Goal: Task Accomplishment & Management: Use online tool/utility

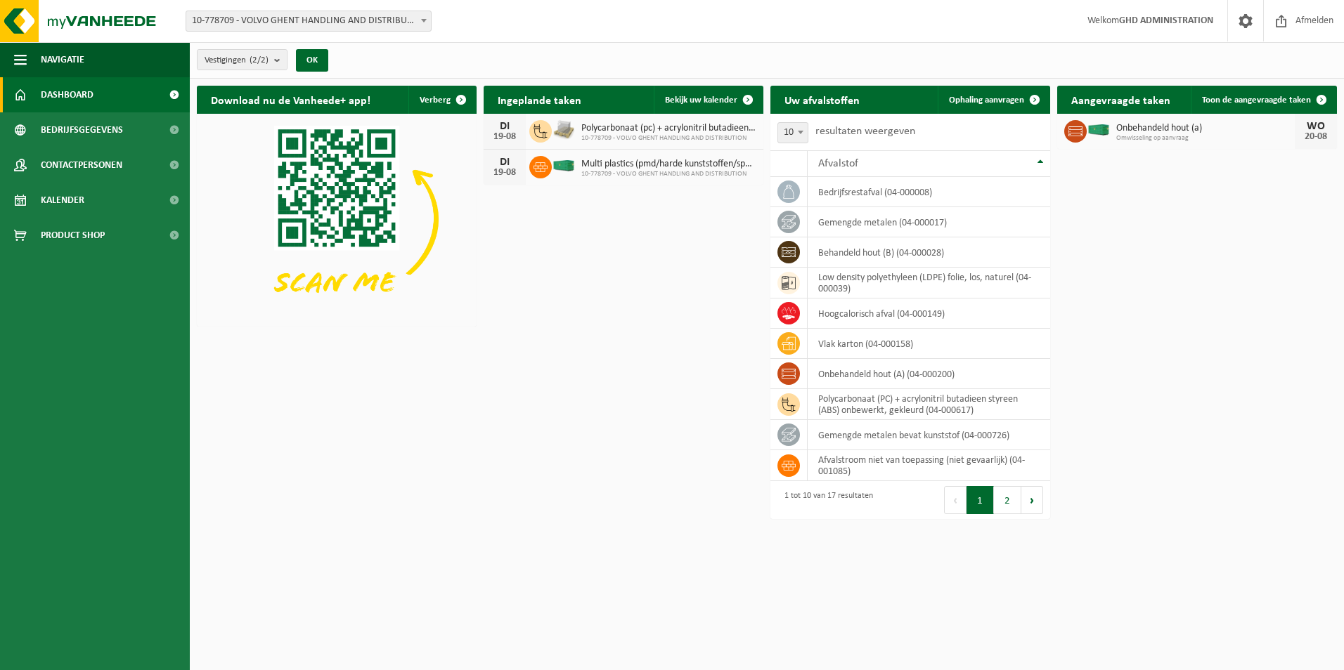
click at [676, 175] on span "10-778709 - VOLVO GHENT HANDLING AND DISTRIBUTION" at bounding box center [668, 174] width 175 height 8
click at [655, 176] on span "10-778709 - VOLVO GHENT HANDLING AND DISTRIBUTION" at bounding box center [668, 174] width 175 height 8
click at [690, 99] on span "Bekijk uw kalender" at bounding box center [701, 100] width 72 height 9
click at [954, 100] on span "Ophaling aanvragen" at bounding box center [986, 100] width 75 height 9
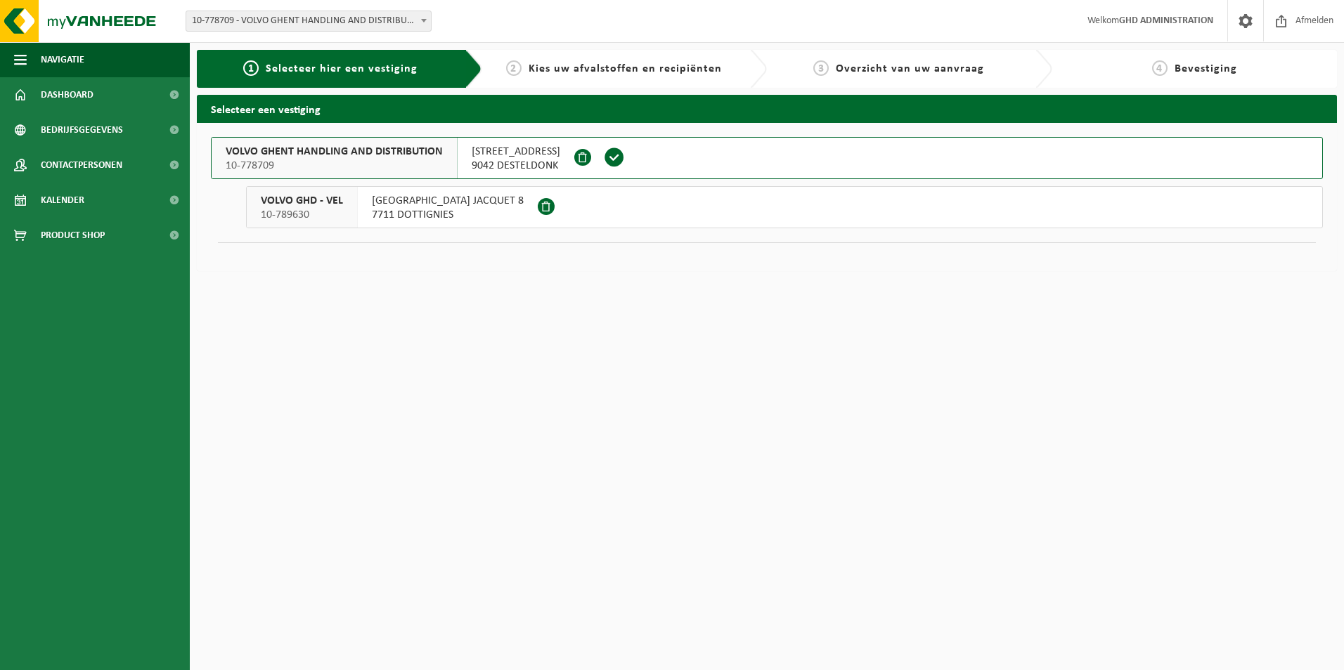
click at [530, 159] on span "9042 DESTELDONK" at bounding box center [515, 166] width 89 height 14
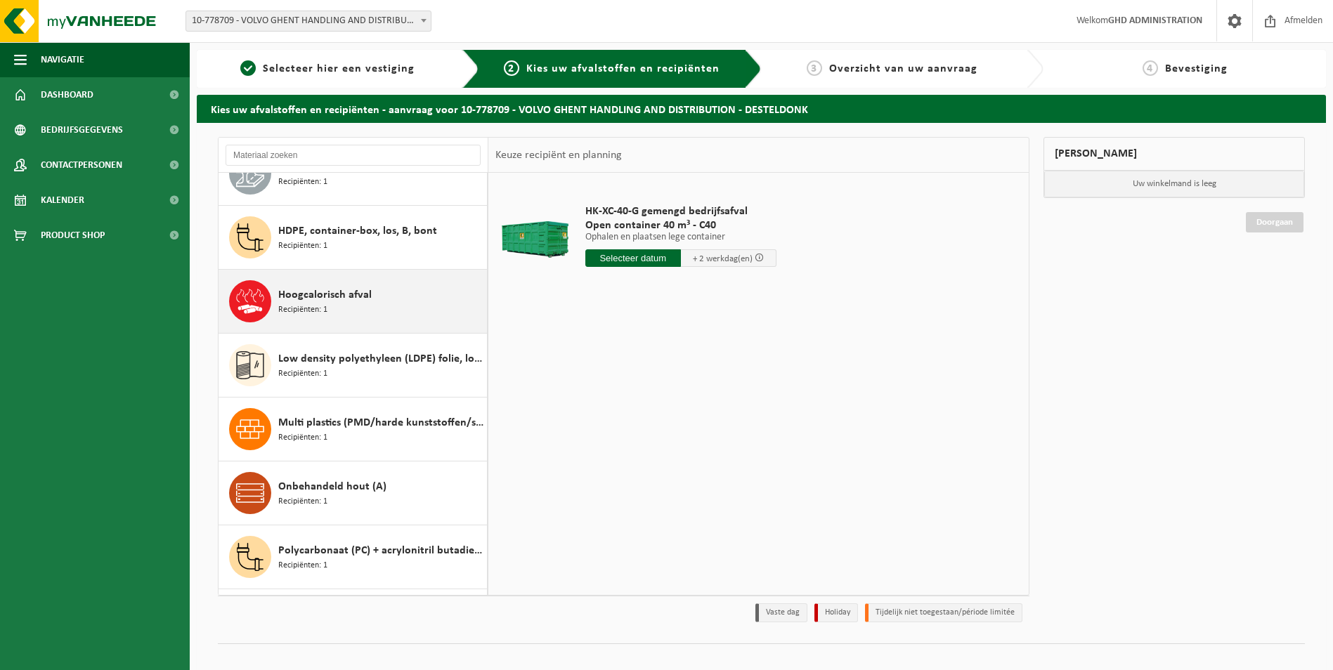
scroll to position [351, 0]
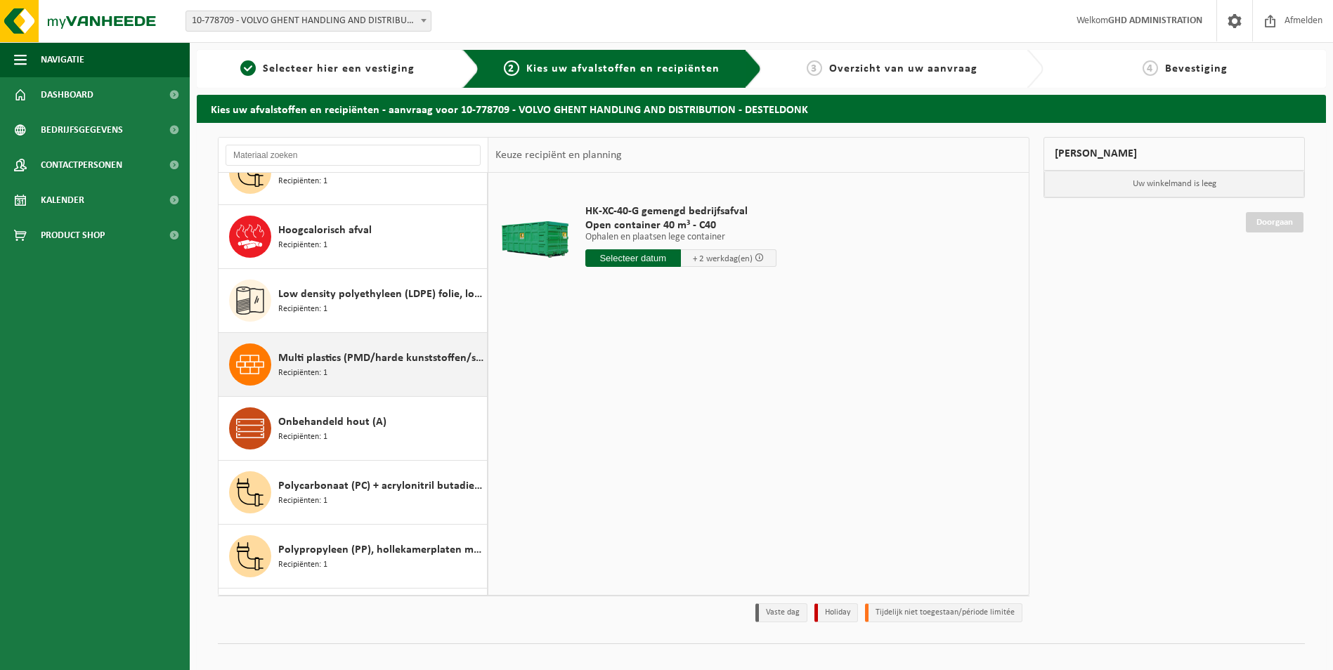
click at [348, 371] on div "Multi plastics (PMD/harde kunststoffen/spanbanden/EPS/folie naturel/folie gemen…" at bounding box center [380, 365] width 205 height 42
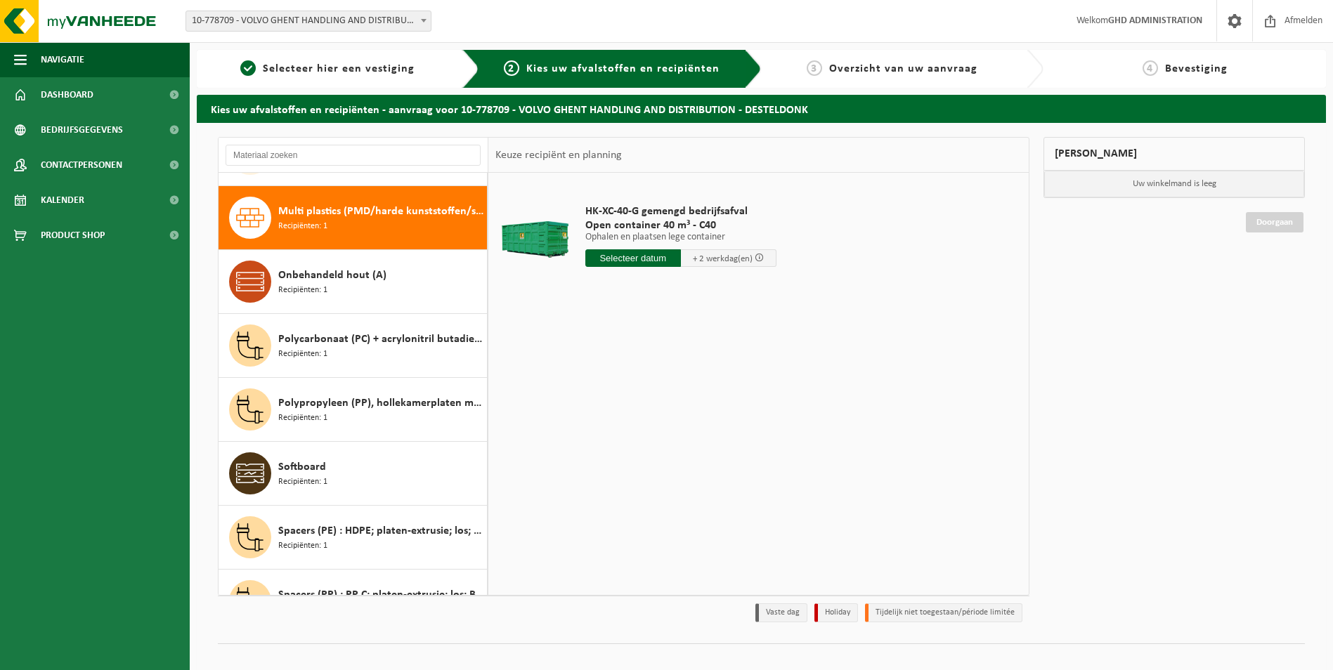
scroll to position [512, 0]
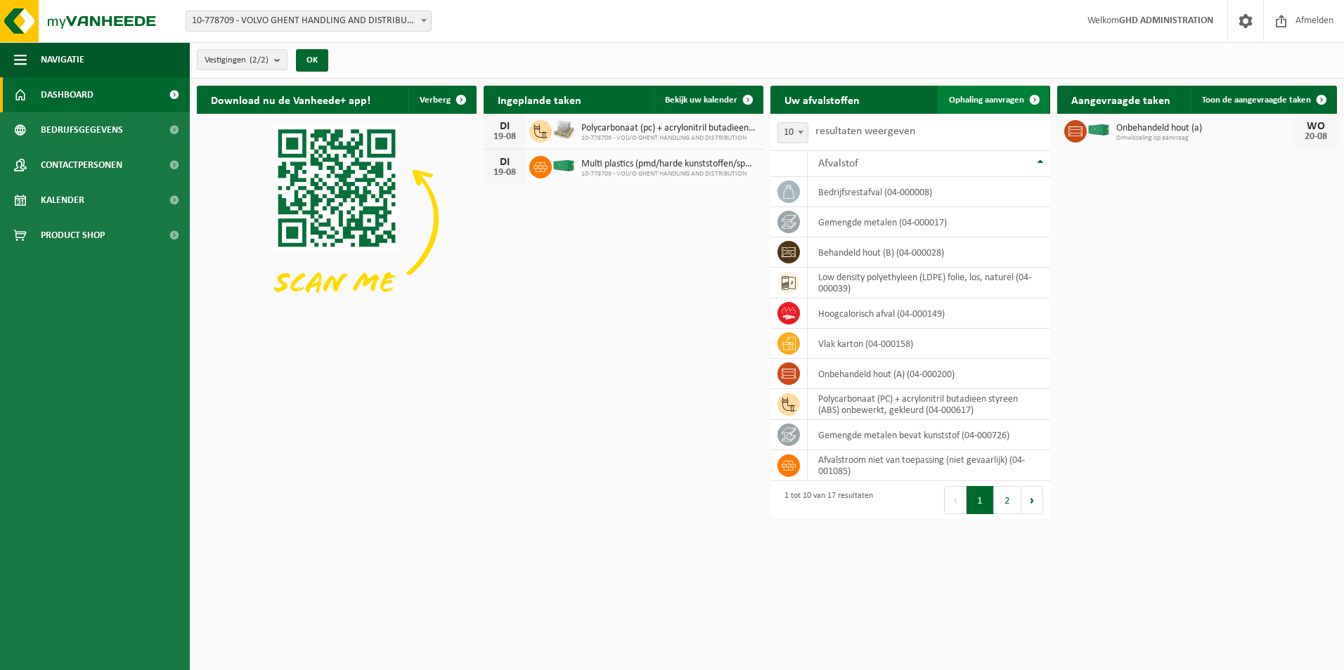
click at [978, 97] on span "Ophaling aanvragen" at bounding box center [986, 100] width 75 height 9
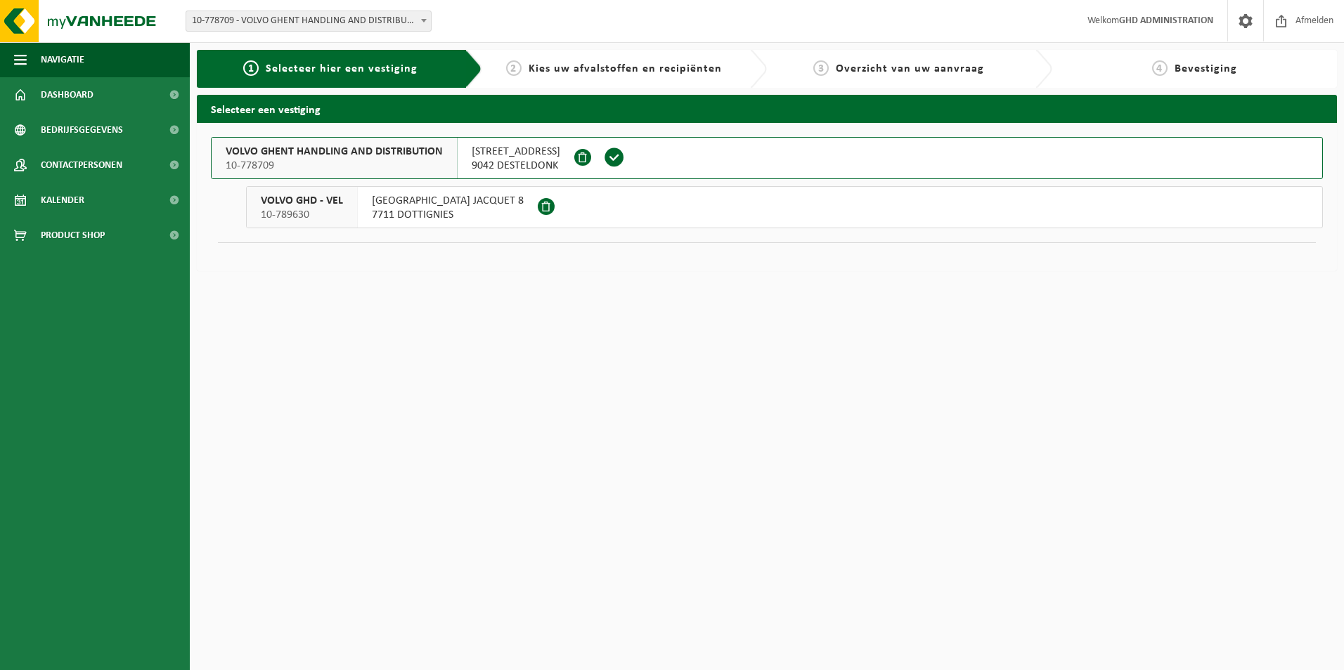
click at [521, 148] on span "SKALDENSTRAAT 102" at bounding box center [515, 152] width 89 height 14
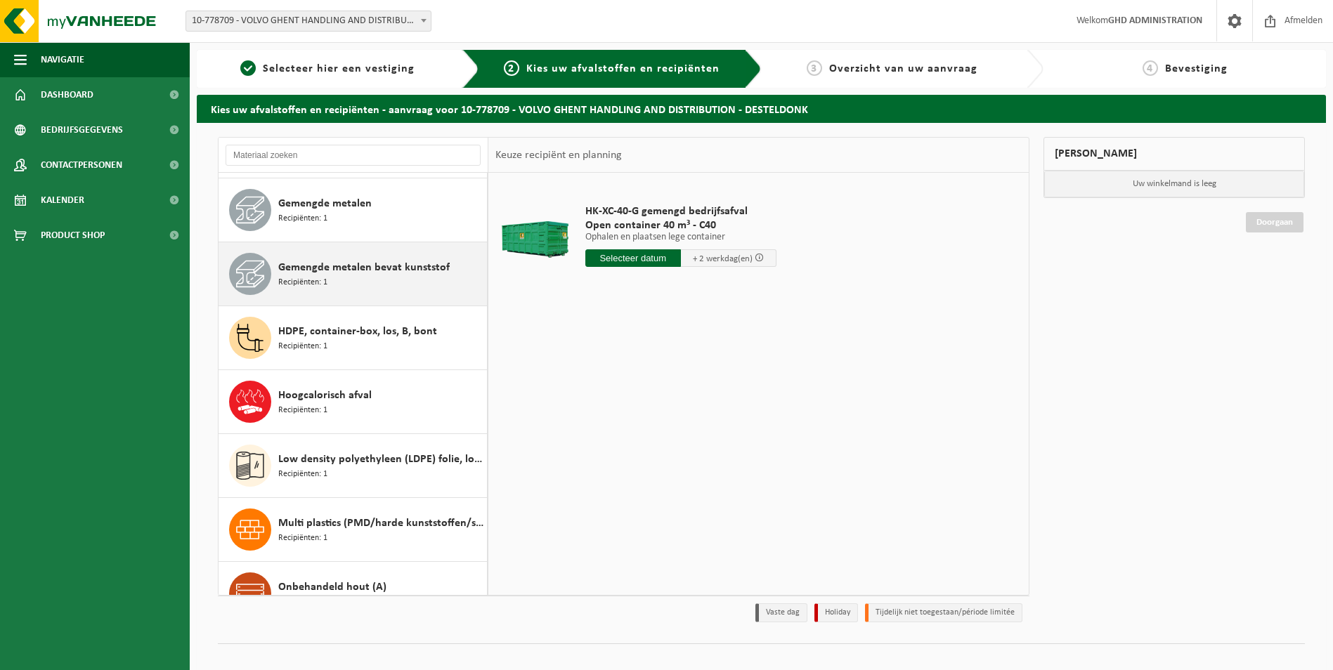
scroll to position [211, 0]
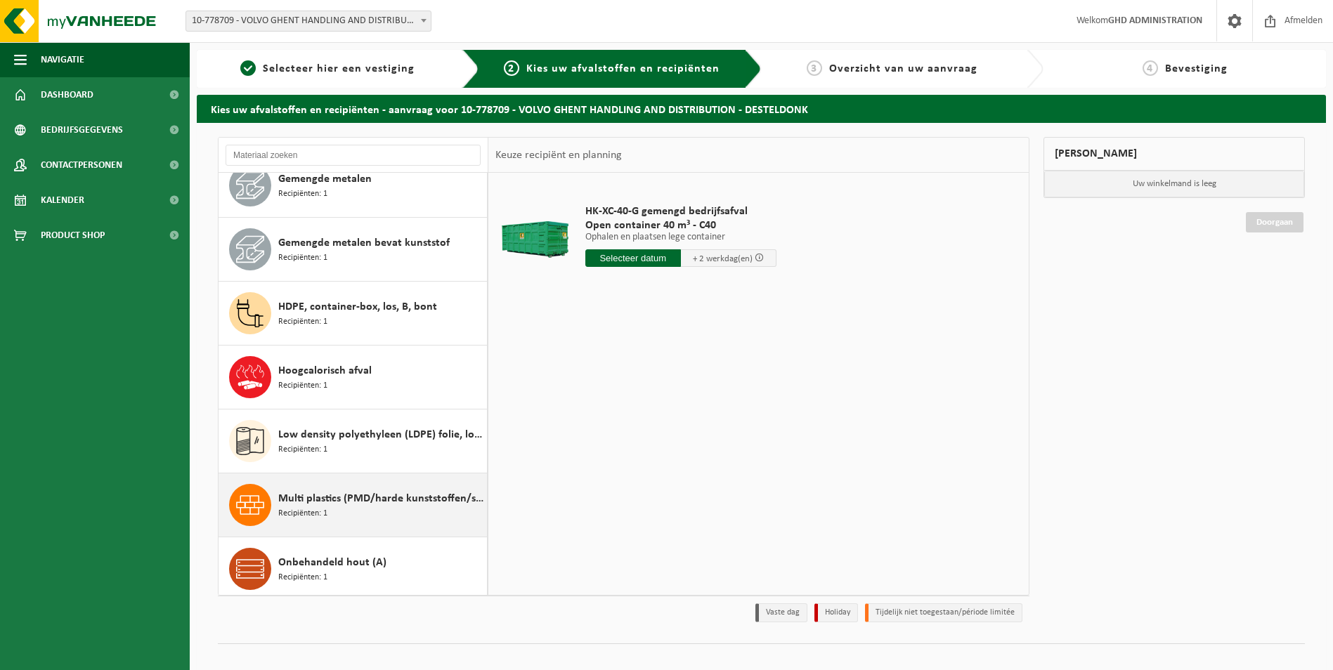
click at [379, 509] on div "Multi plastics (PMD/harde kunststoffen/spanbanden/EPS/folie naturel/folie gemen…" at bounding box center [380, 505] width 205 height 42
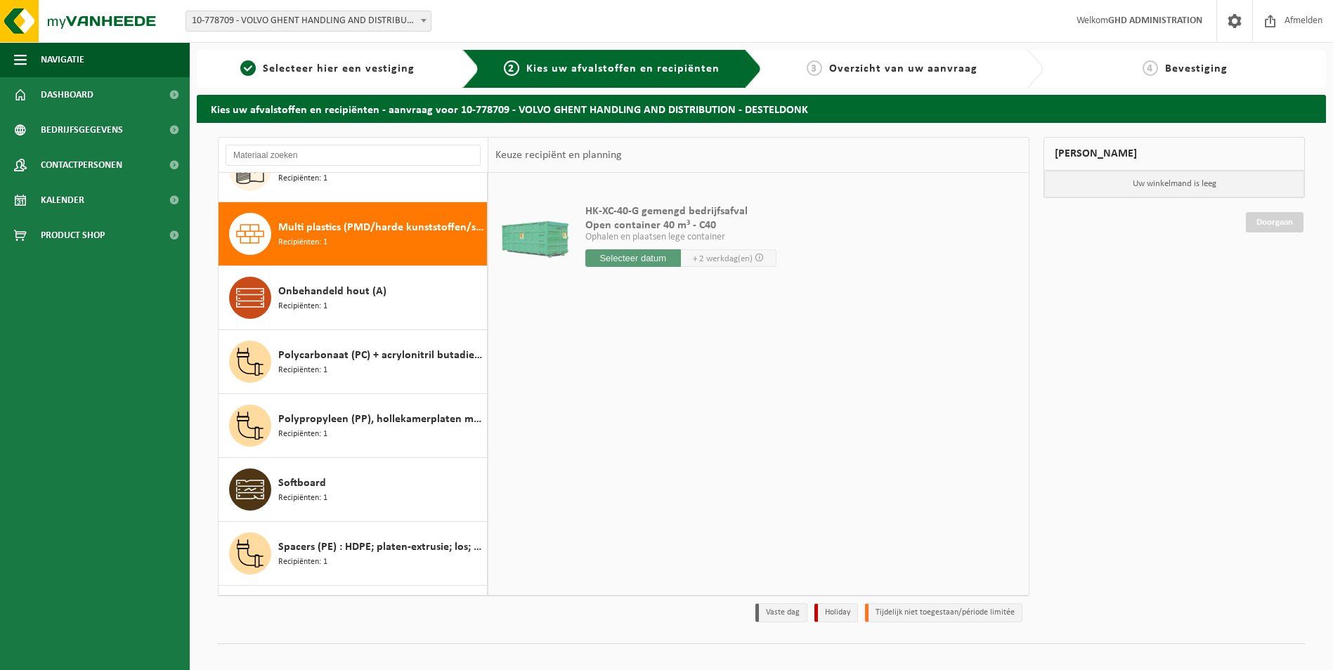
scroll to position [512, 0]
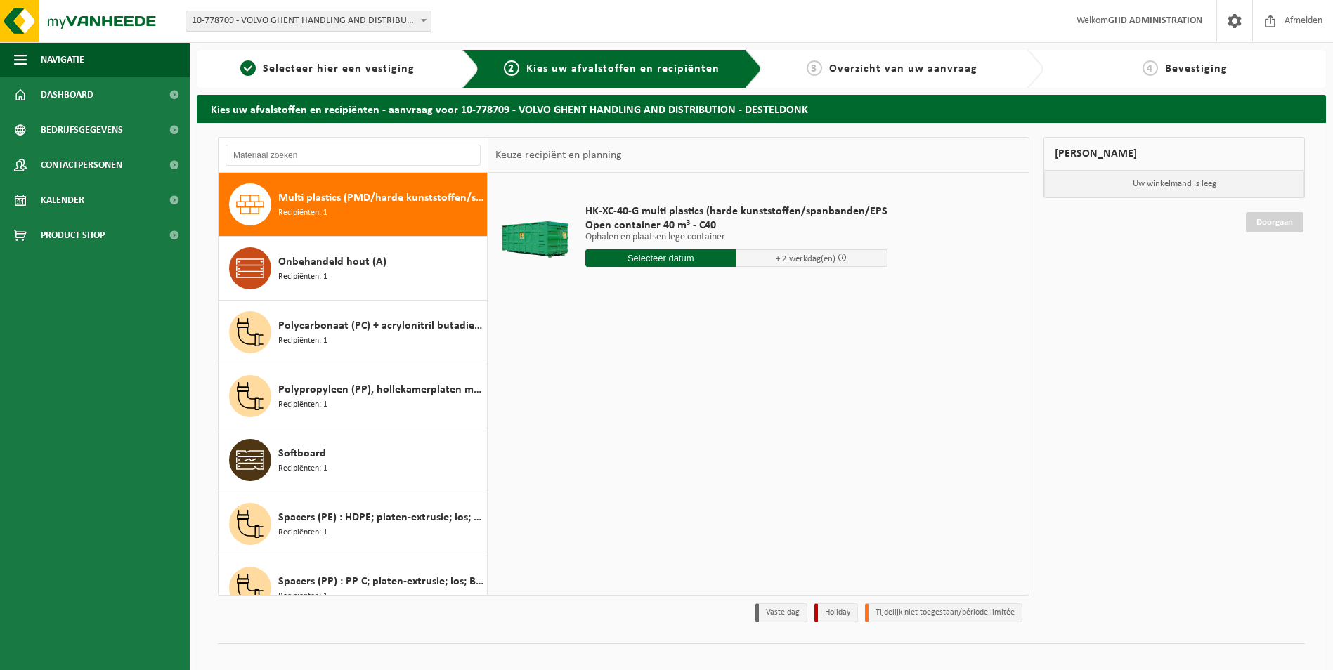
click at [671, 262] on input "text" at bounding box center [660, 258] width 151 height 18
click at [642, 405] on div "20" at bounding box center [647, 405] width 25 height 22
type input "Van 2025-08-20"
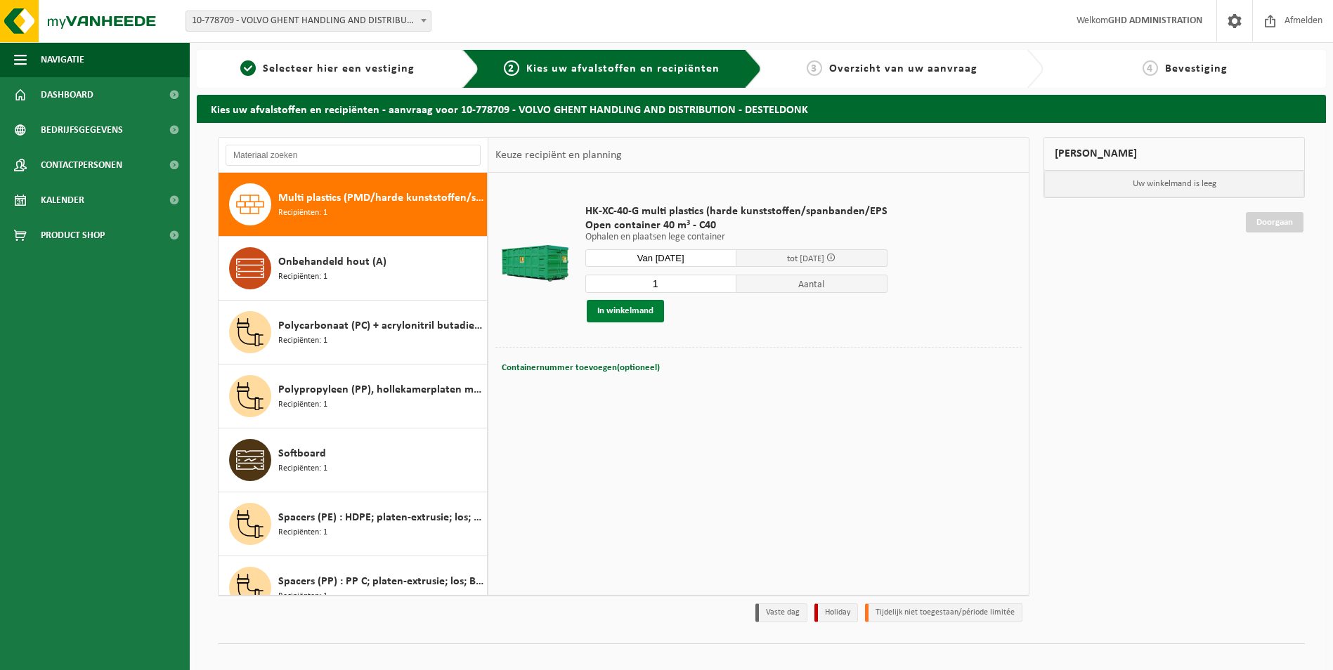
click at [618, 311] on button "In winkelmand" at bounding box center [625, 311] width 77 height 22
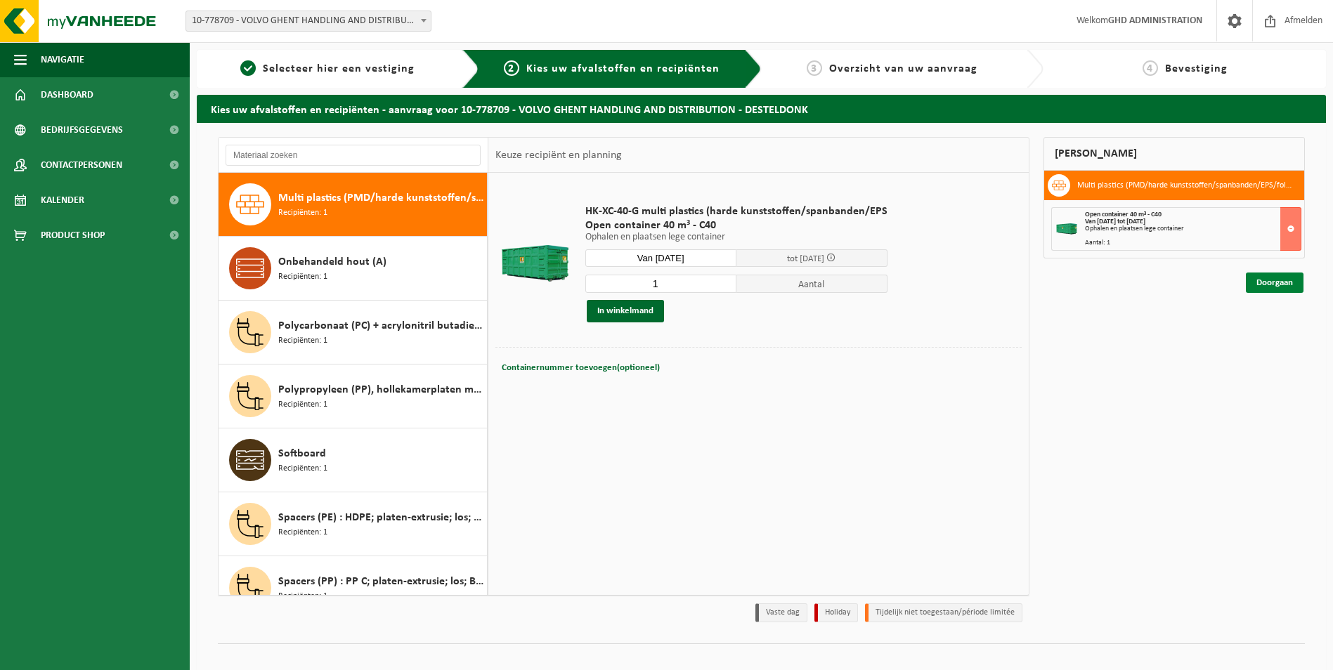
click at [1273, 287] on link "Doorgaan" at bounding box center [1275, 283] width 58 height 20
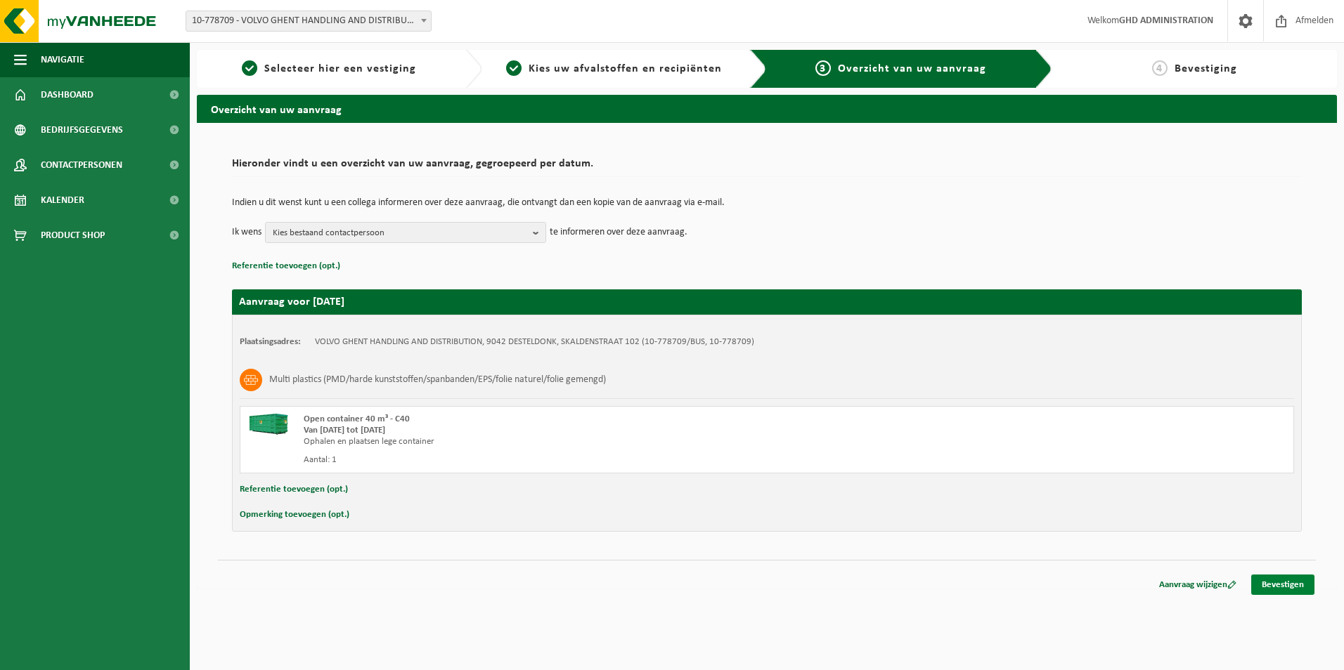
click at [1294, 578] on link "Bevestigen" at bounding box center [1282, 585] width 63 height 20
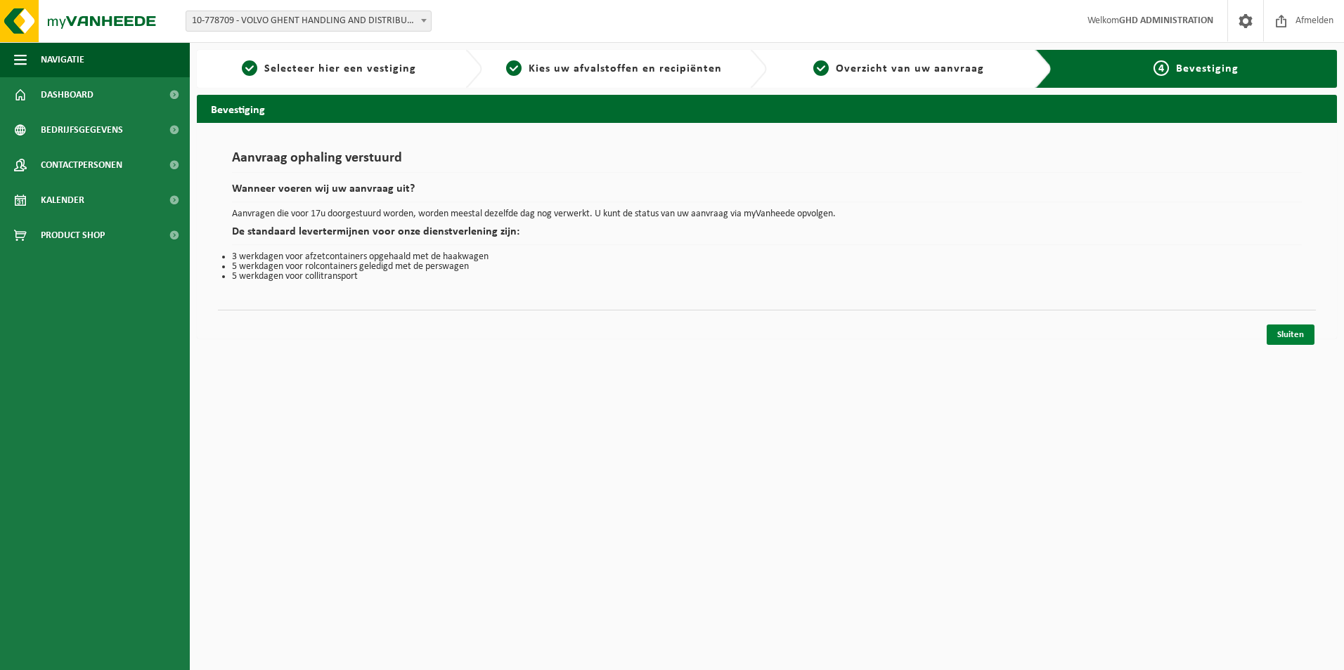
click at [1291, 337] on link "Sluiten" at bounding box center [1290, 335] width 48 height 20
